Goal: Communication & Community: Answer question/provide support

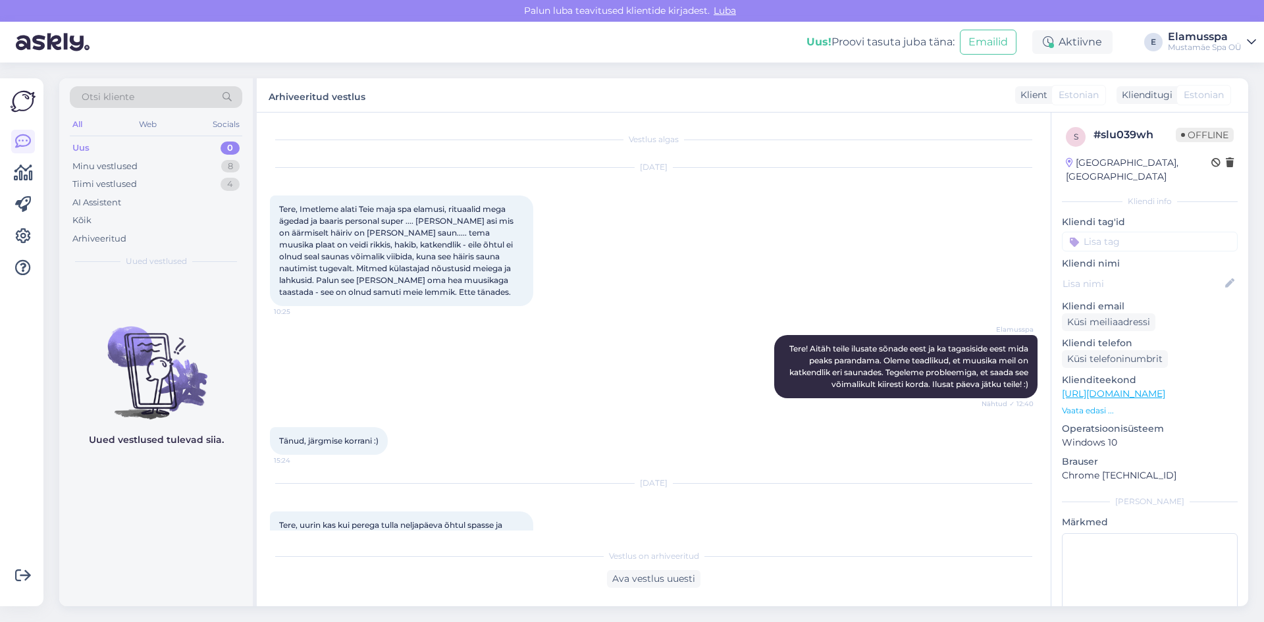
scroll to position [276, 0]
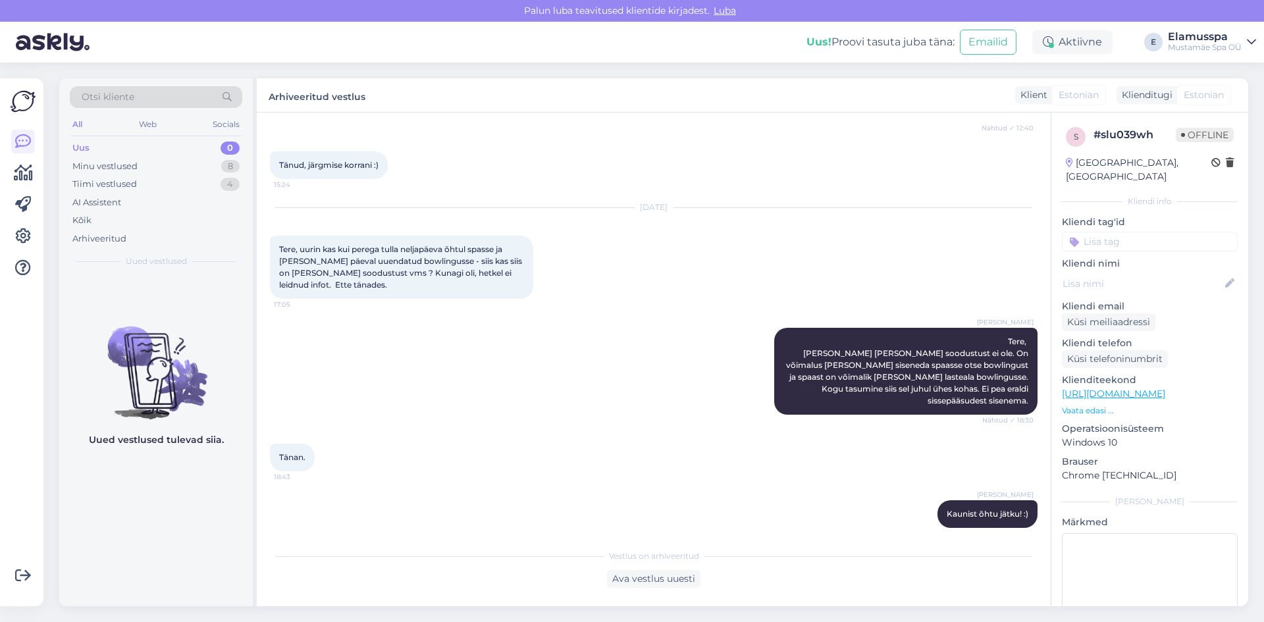
click at [164, 155] on div "Uus 0" at bounding box center [156, 148] width 172 height 18
click at [161, 172] on div "Minu vestlused 8" at bounding box center [156, 166] width 172 height 18
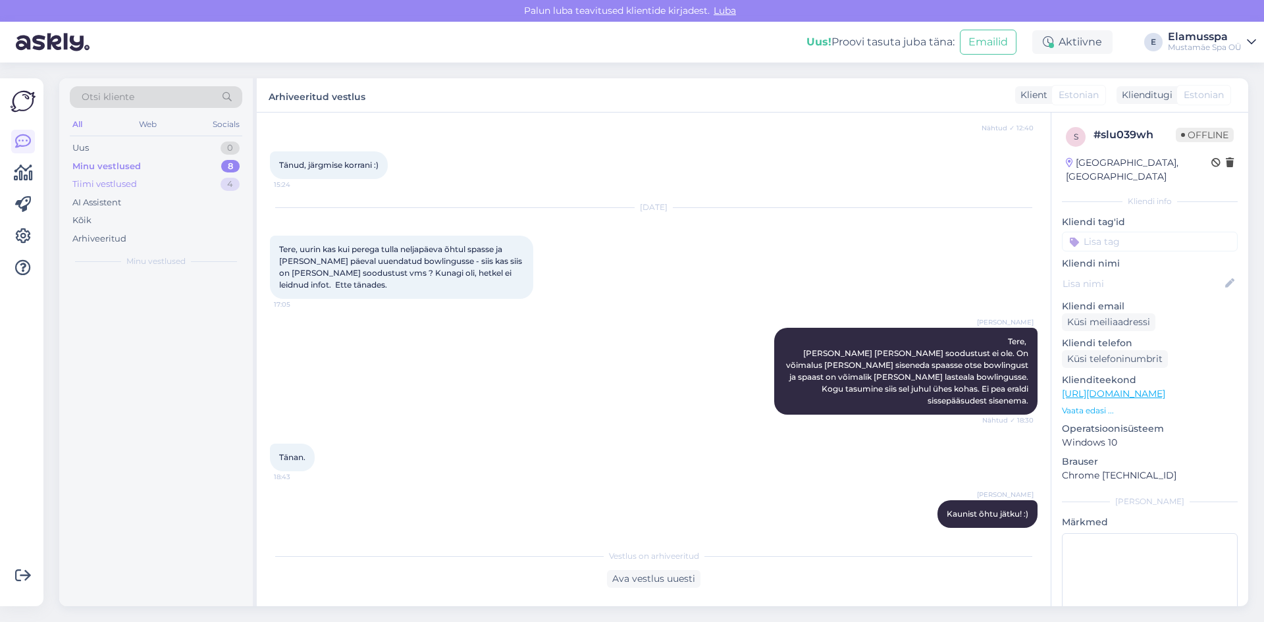
click at [157, 186] on div "Tiimi vestlused 4" at bounding box center [156, 184] width 172 height 18
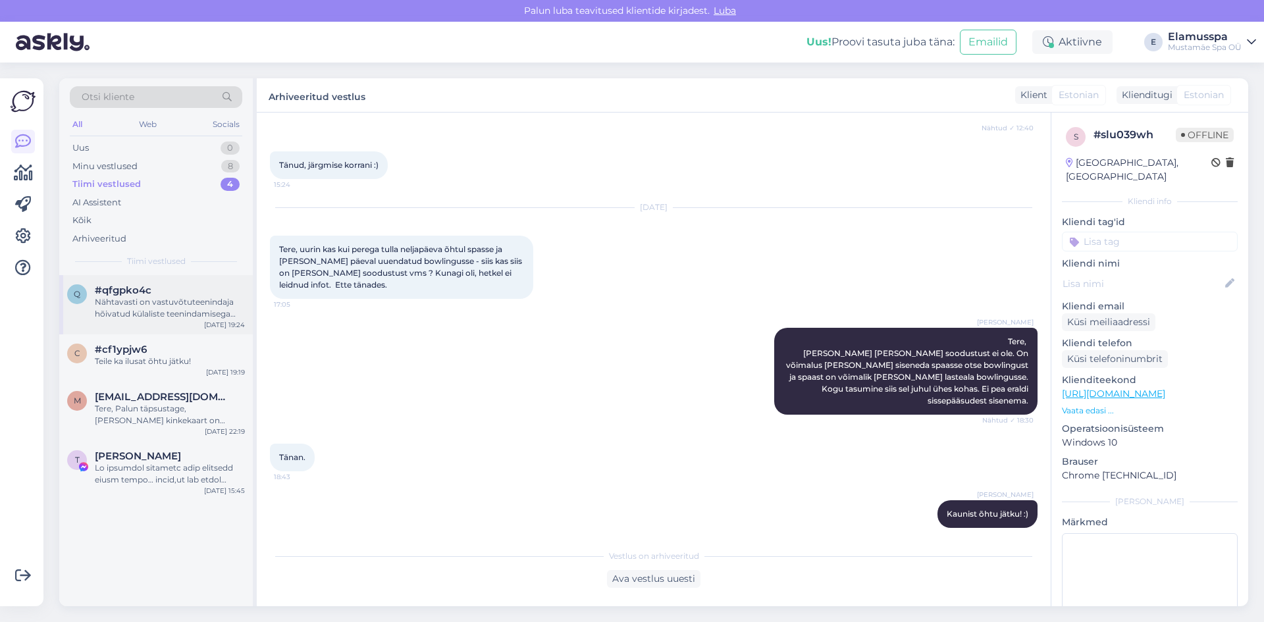
drag, startPoint x: 170, startPoint y: 287, endPoint x: 184, endPoint y: 282, distance: 15.4
click at [171, 286] on div "#qfgpko4c" at bounding box center [170, 290] width 150 height 12
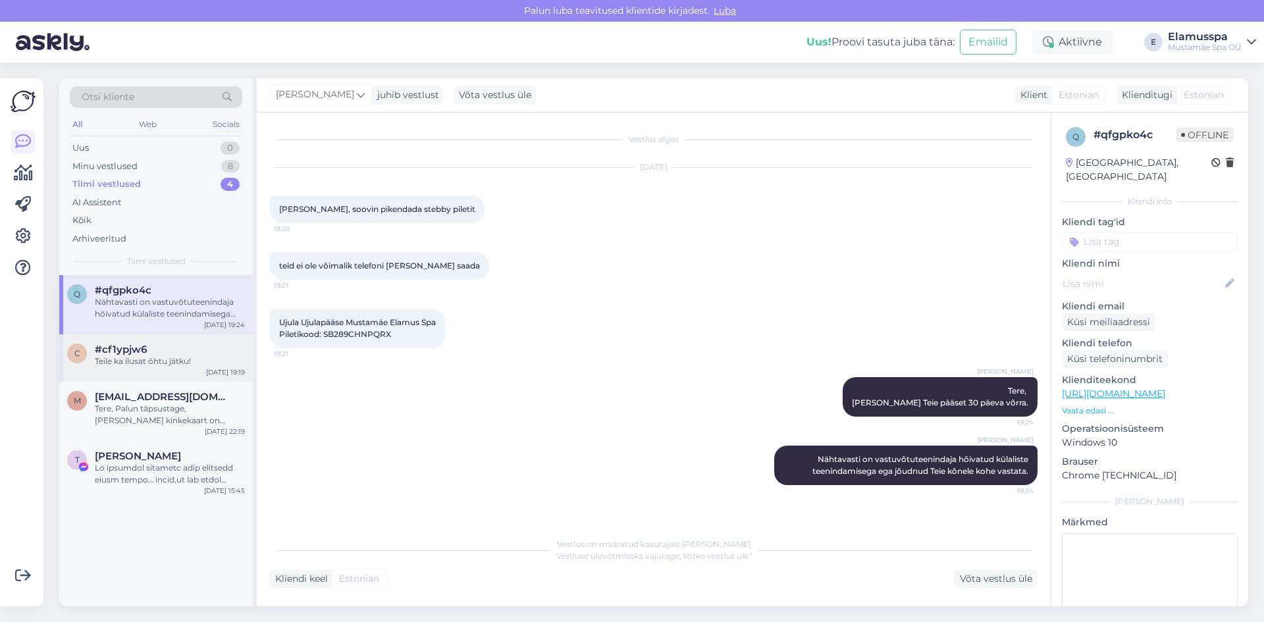
click at [178, 350] on div "#cf1ypjw6" at bounding box center [170, 350] width 150 height 12
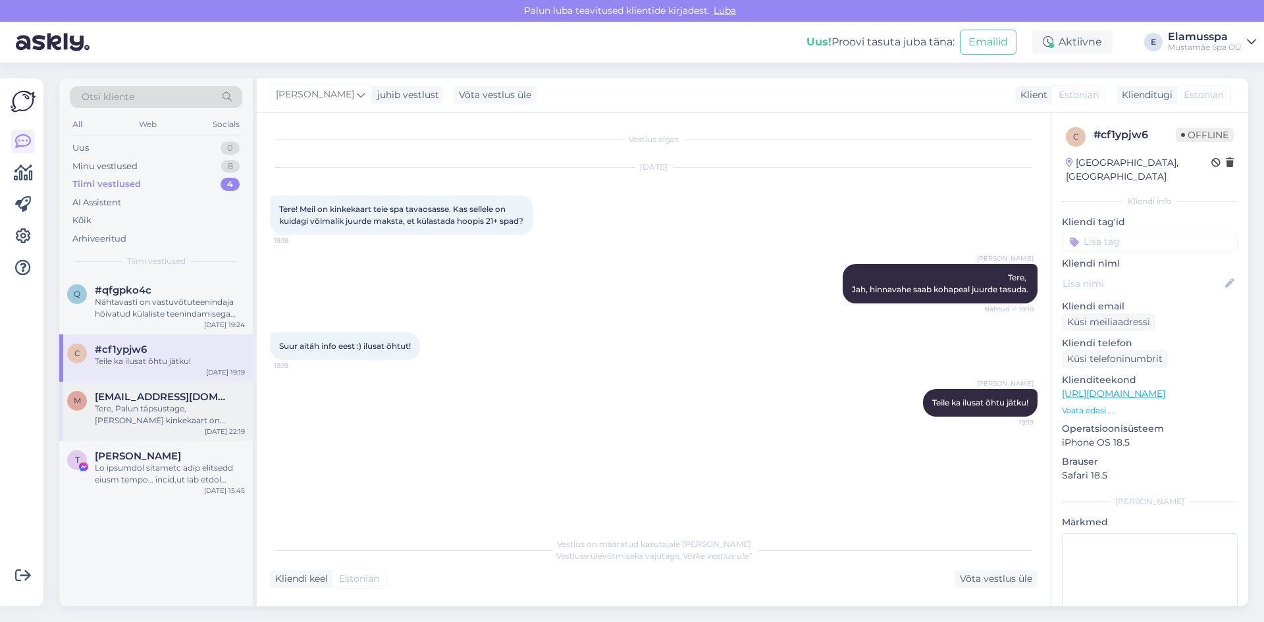
click at [198, 401] on div "[EMAIL_ADDRESS][DOMAIN_NAME]" at bounding box center [170, 397] width 150 height 12
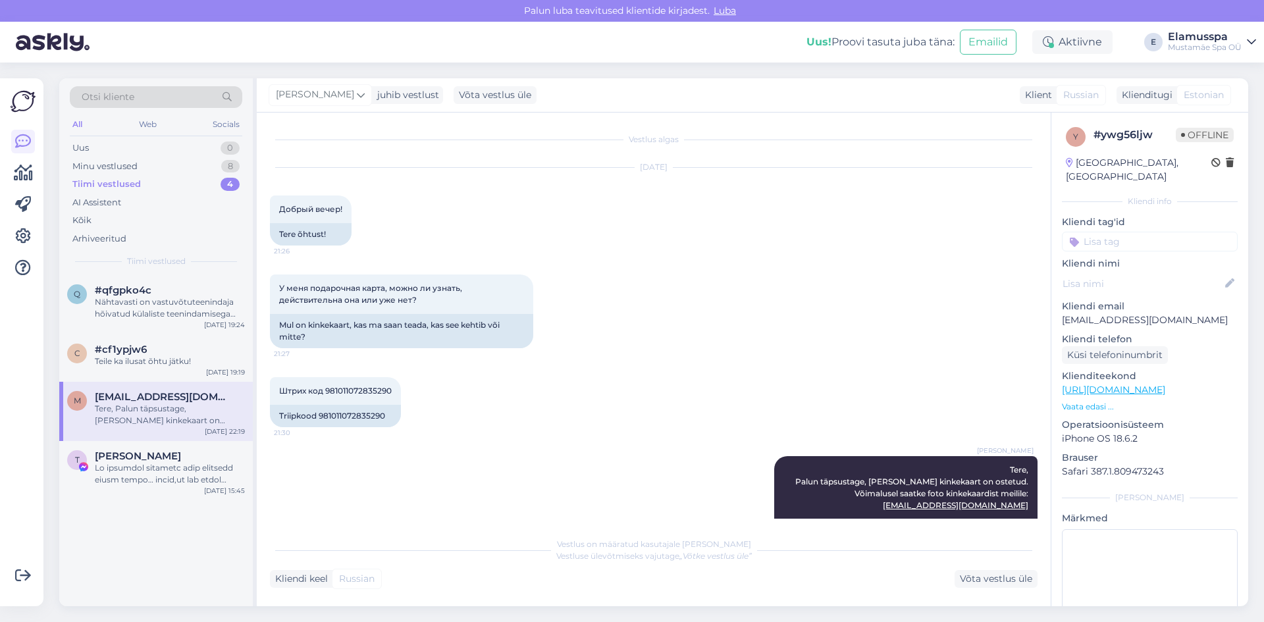
scroll to position [61, 0]
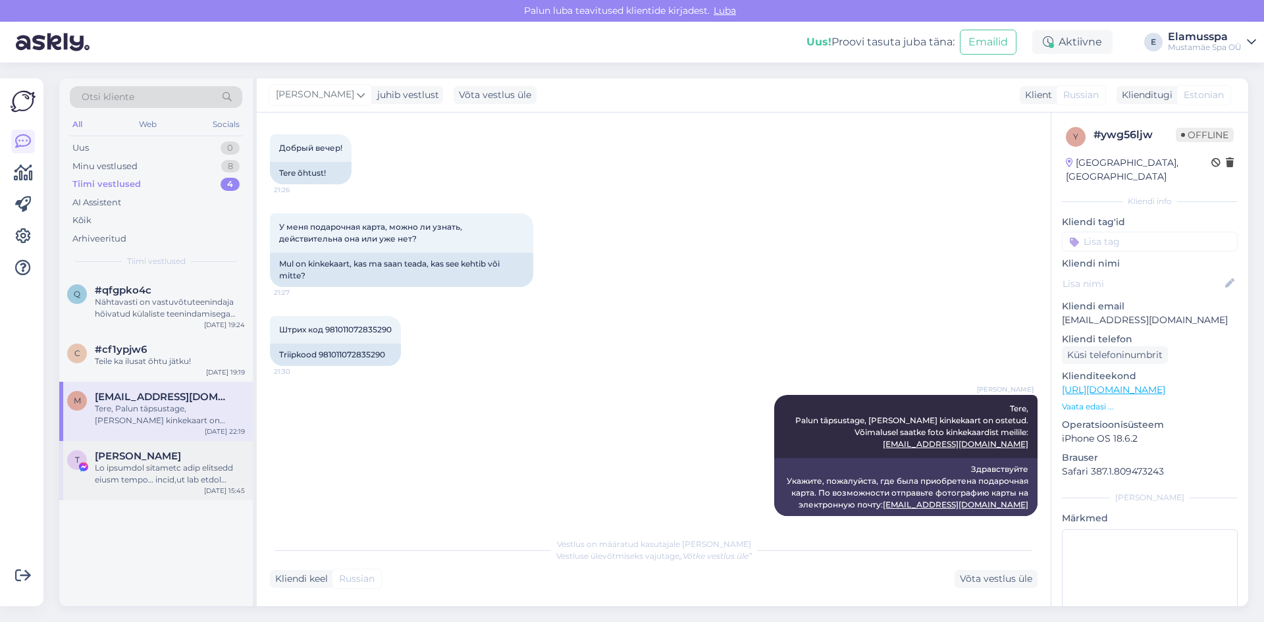
click at [142, 490] on div "T [PERSON_NAME] [DATE] 15:45" at bounding box center [156, 470] width 194 height 59
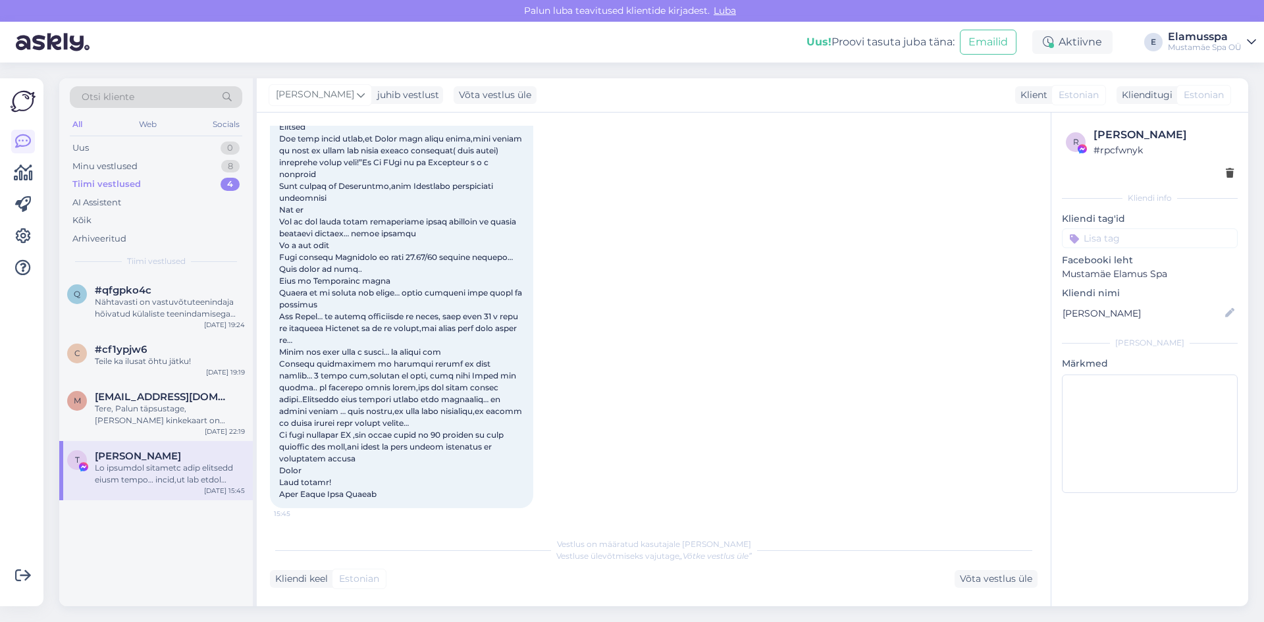
scroll to position [1017, 0]
click at [142, 171] on div "Minu vestlused 8" at bounding box center [156, 166] width 172 height 18
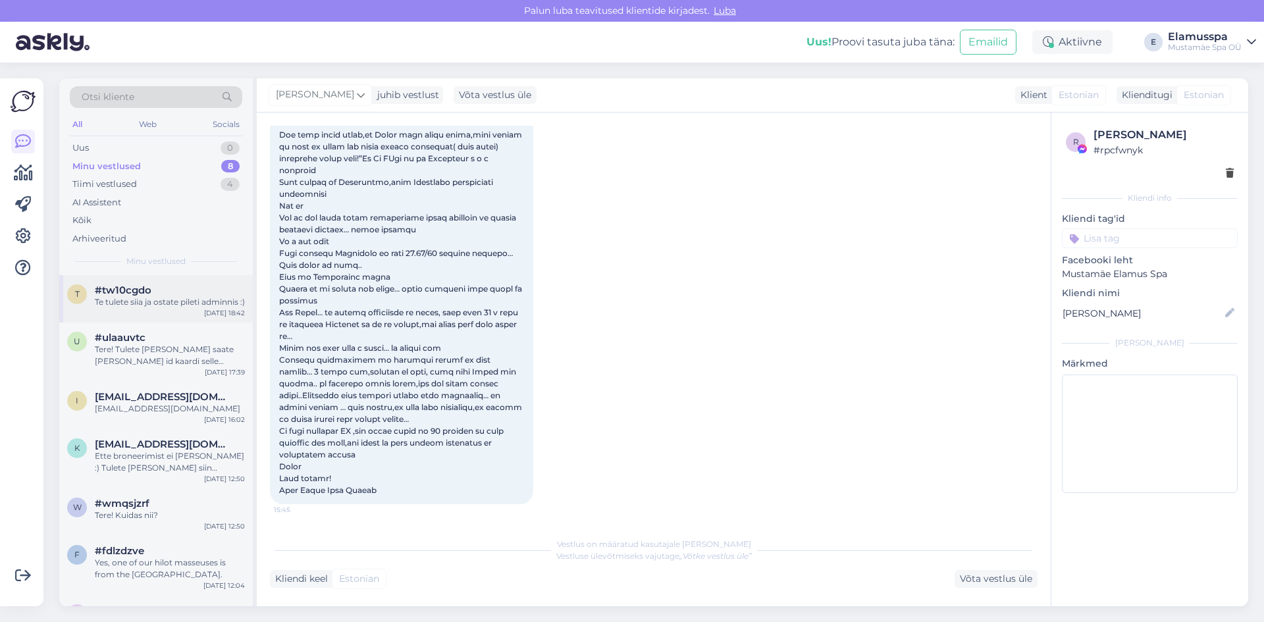
click at [174, 296] on div "#tw10cgdo" at bounding box center [170, 290] width 150 height 12
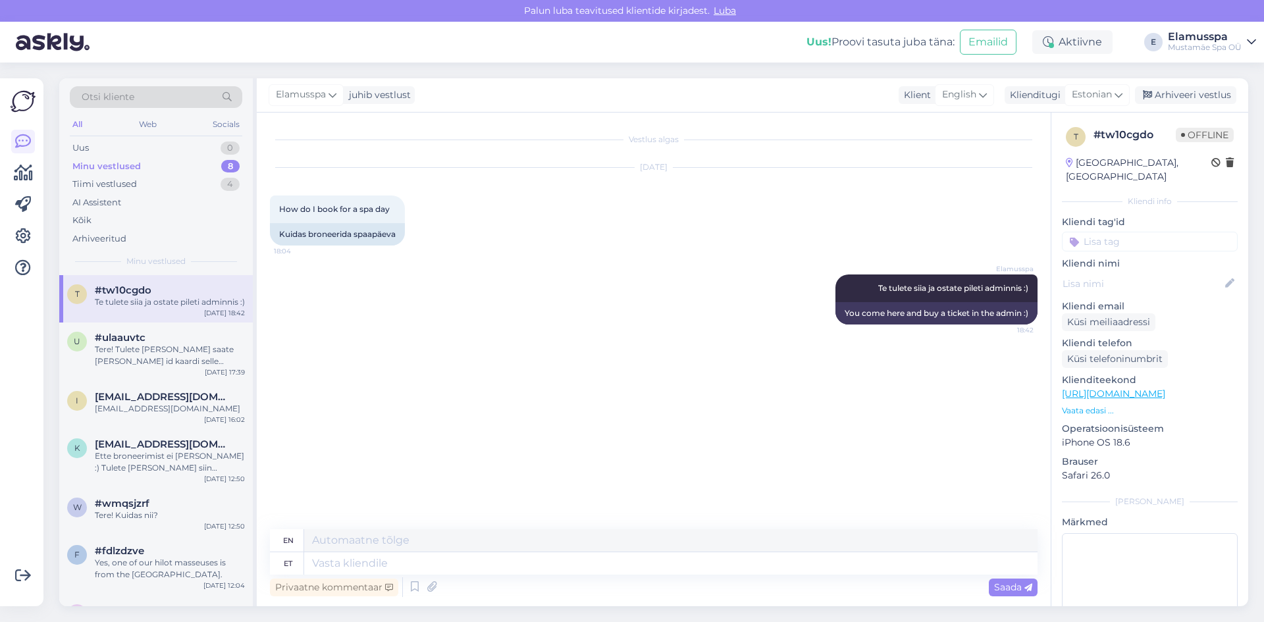
scroll to position [0, 0]
click at [180, 344] on div "#ulaauvtc" at bounding box center [170, 338] width 150 height 12
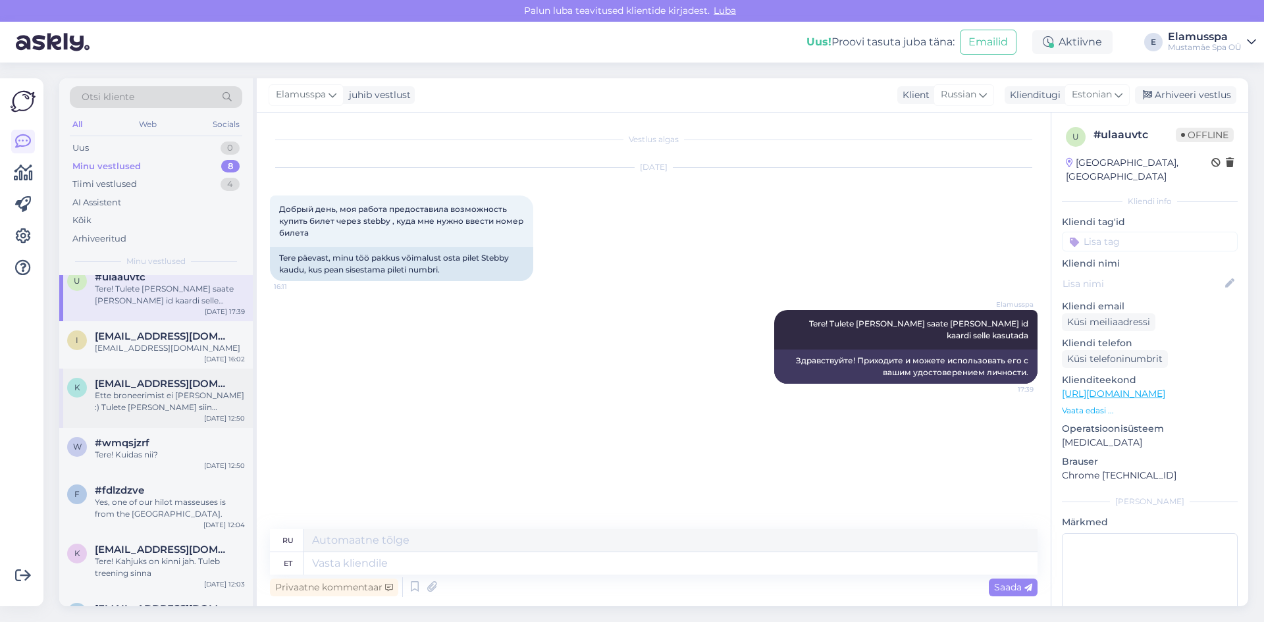
scroll to position [119, 0]
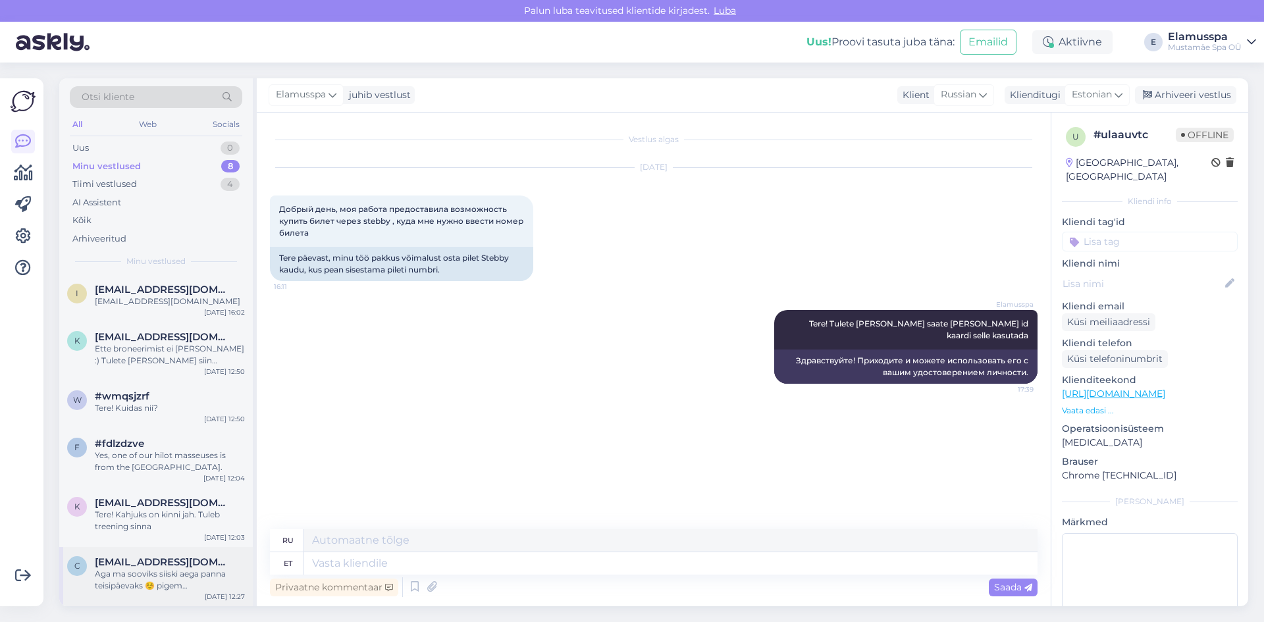
click at [120, 579] on div "Aga ma sooviks siiski aega panna teisipäevaks ☺️ pigem hommiku/lõuna paiku. Nin…" at bounding box center [170, 580] width 150 height 24
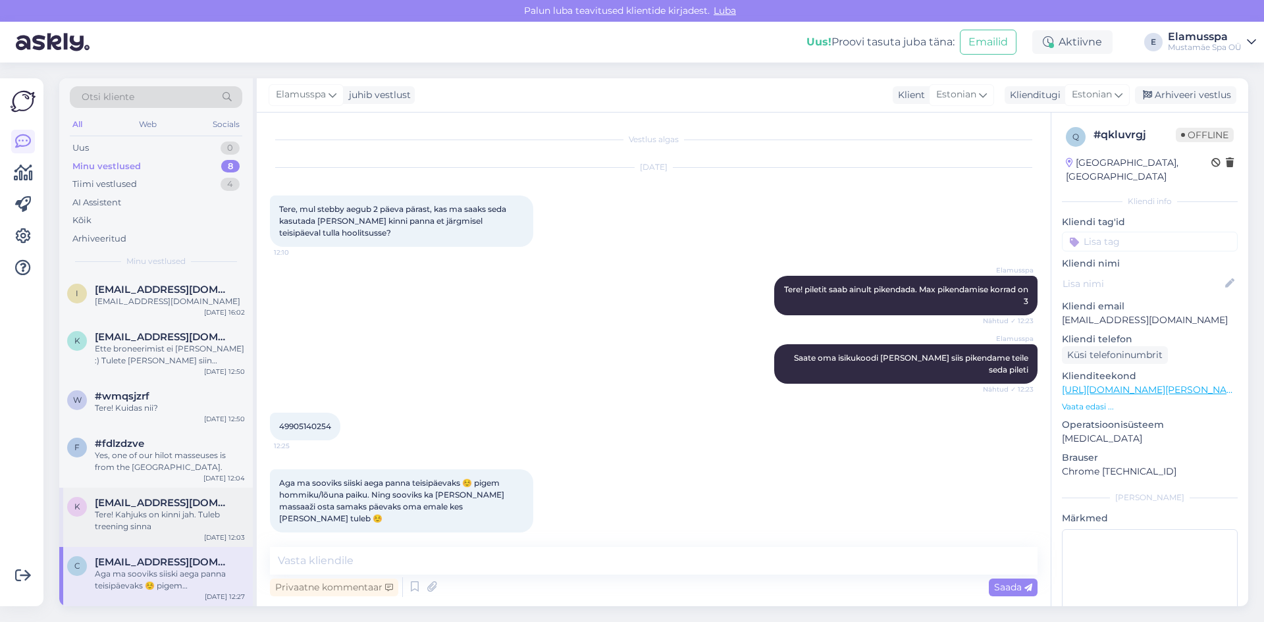
click at [169, 508] on span "[EMAIL_ADDRESS][DOMAIN_NAME]" at bounding box center [163, 503] width 137 height 12
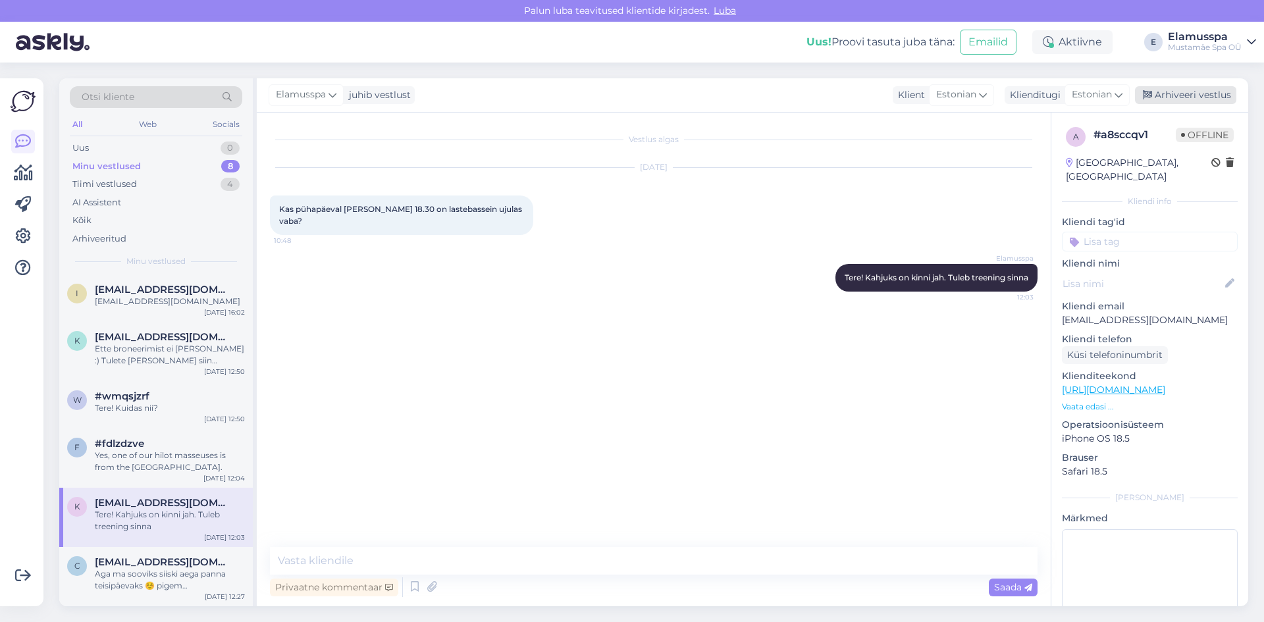
click at [1196, 100] on div "Arhiveeri vestlus" at bounding box center [1185, 95] width 101 height 18
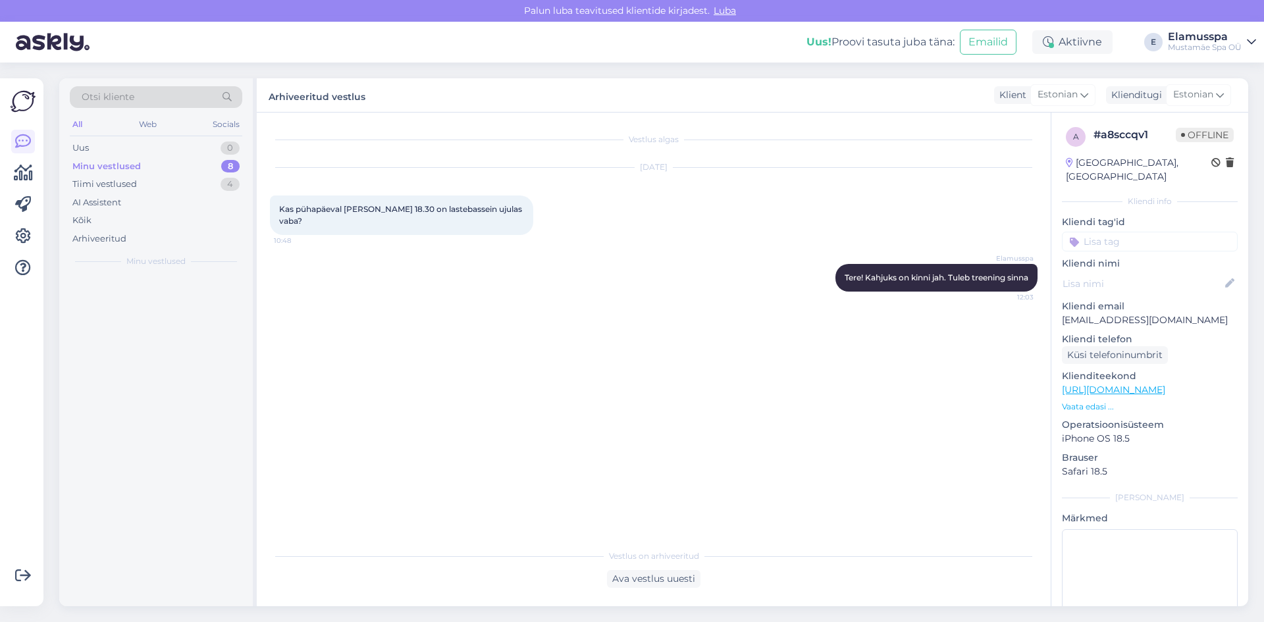
scroll to position [0, 0]
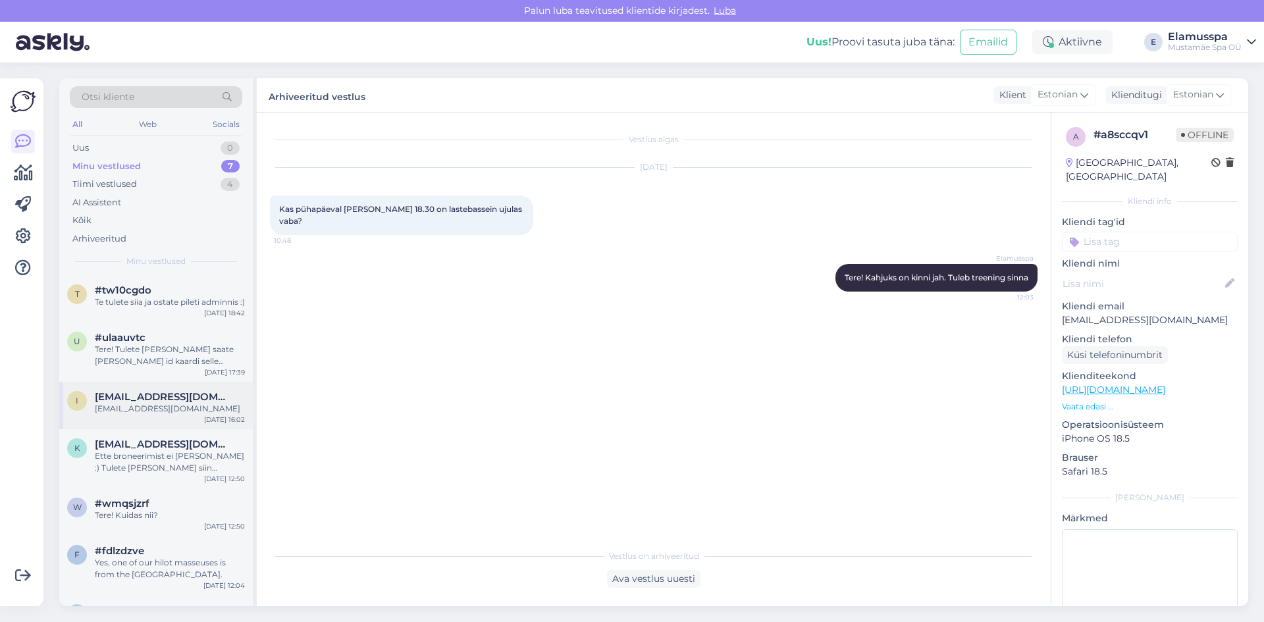
click at [169, 415] on div "[EMAIL_ADDRESS][DOMAIN_NAME]" at bounding box center [170, 409] width 150 height 12
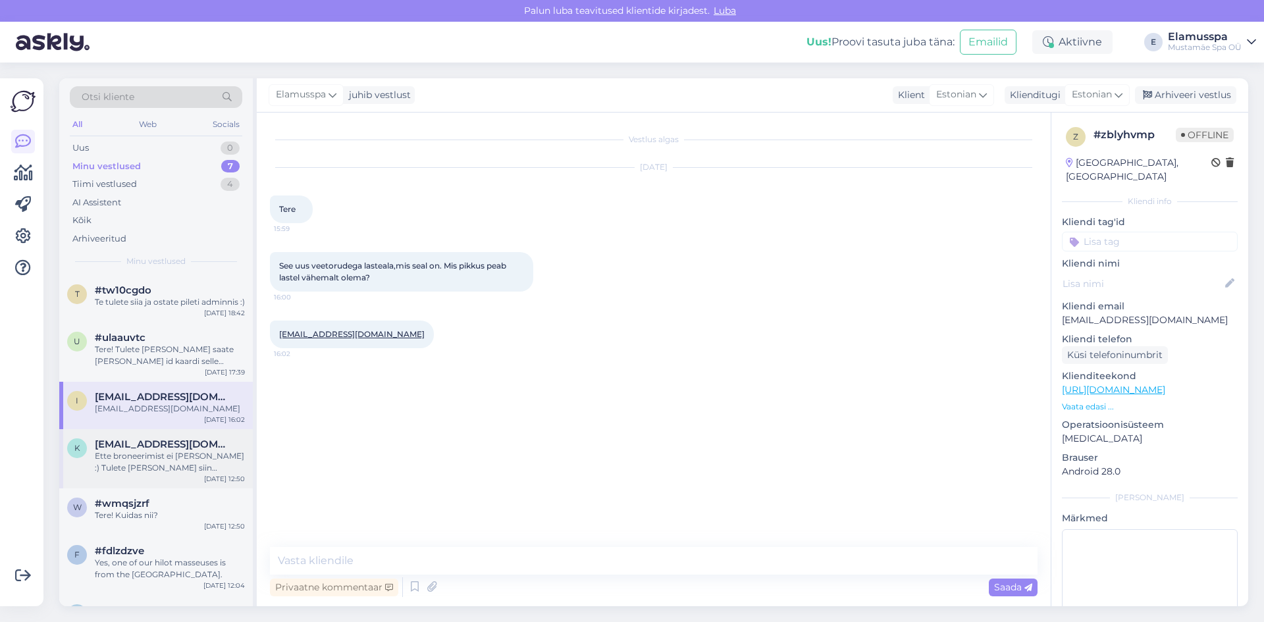
click at [180, 474] on div "Ette broneerimist ei [PERSON_NAME] :) Tulete [PERSON_NAME] siin kasutate enda p…" at bounding box center [170, 462] width 150 height 24
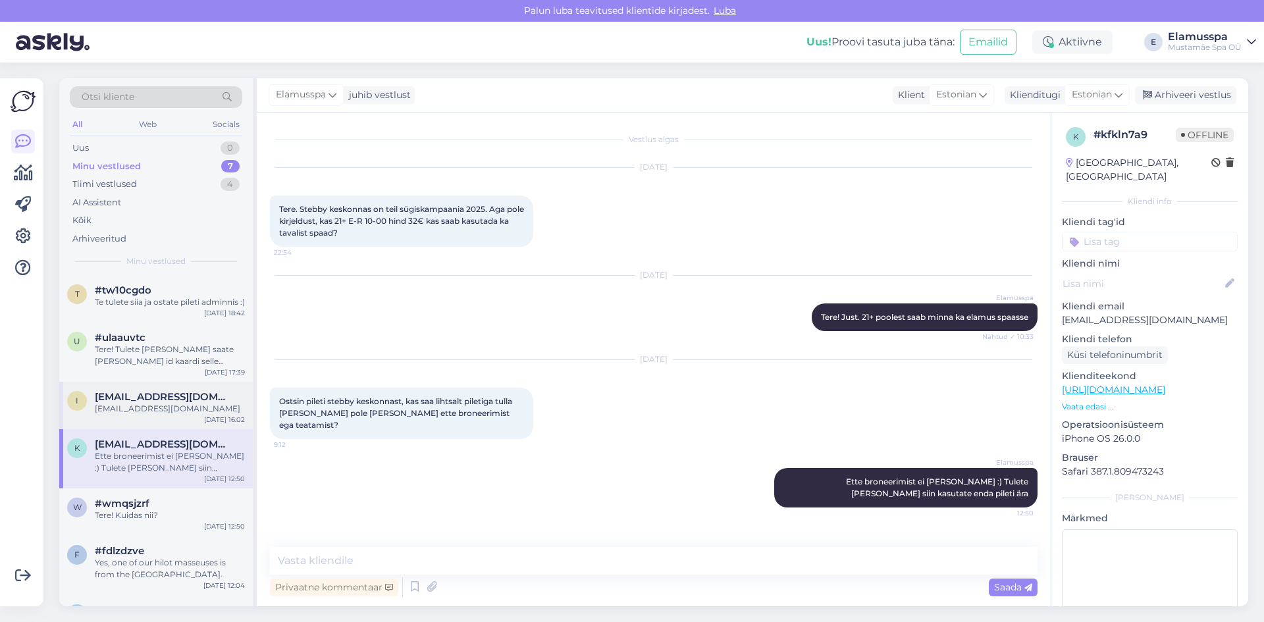
click at [164, 415] on div "[EMAIL_ADDRESS][DOMAIN_NAME]" at bounding box center [170, 409] width 150 height 12
